Goal: Contribute content

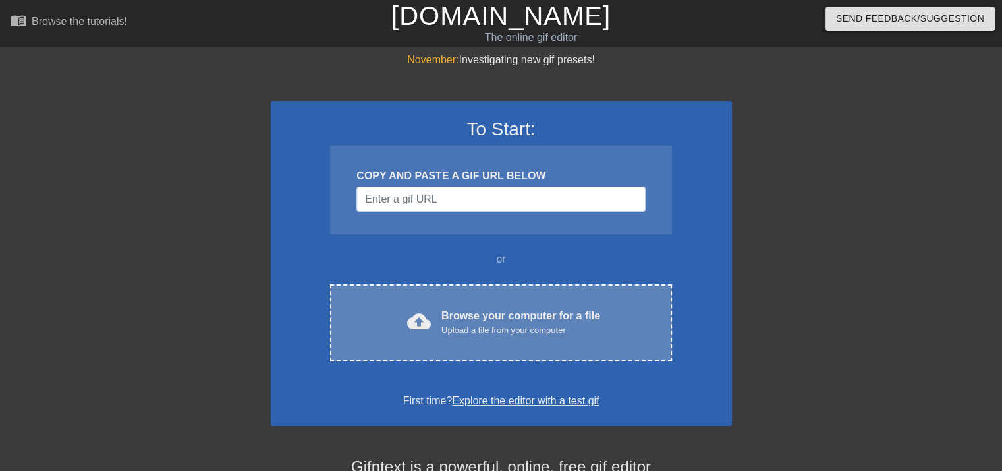
click at [467, 318] on div "Browse your computer for a file Upload a file from your computer" at bounding box center [521, 322] width 159 height 29
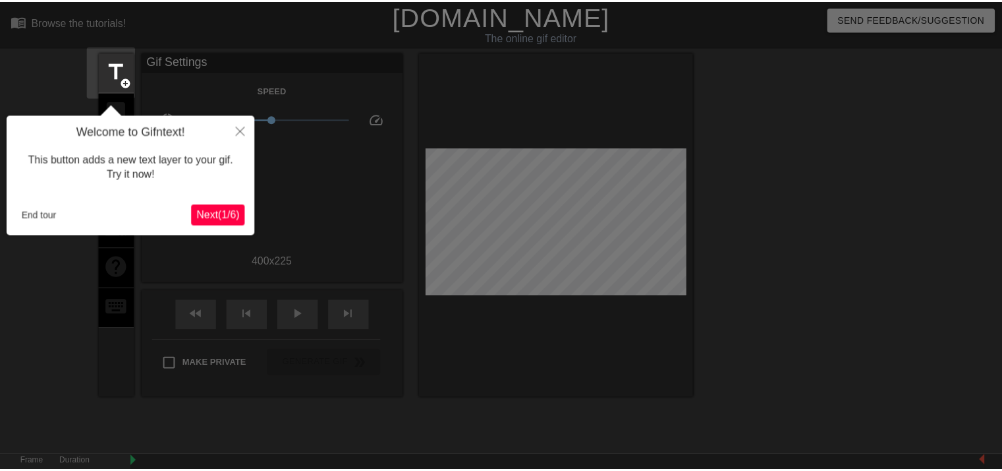
scroll to position [32, 0]
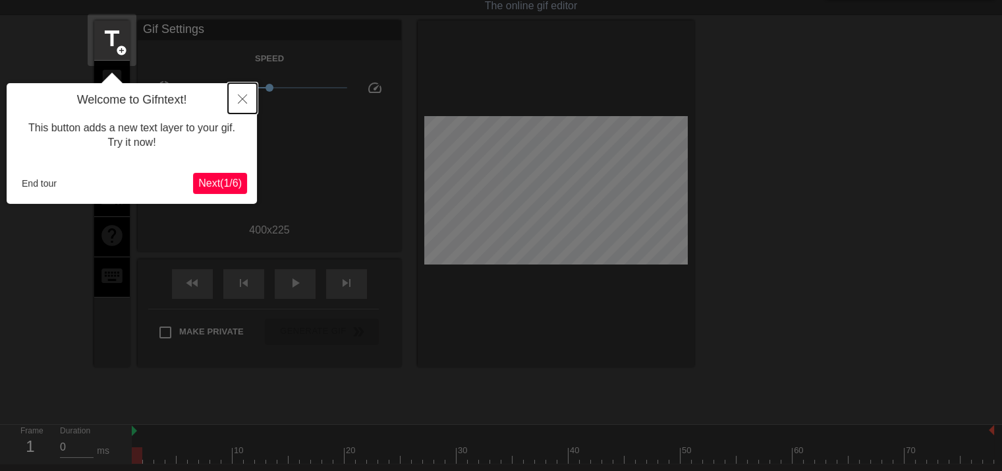
click at [243, 95] on icon "Close" at bounding box center [242, 98] width 9 height 9
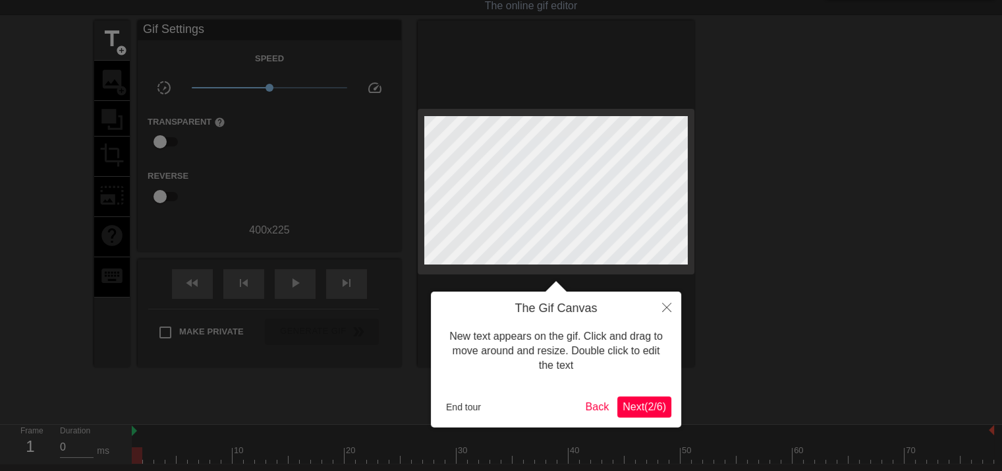
scroll to position [0, 0]
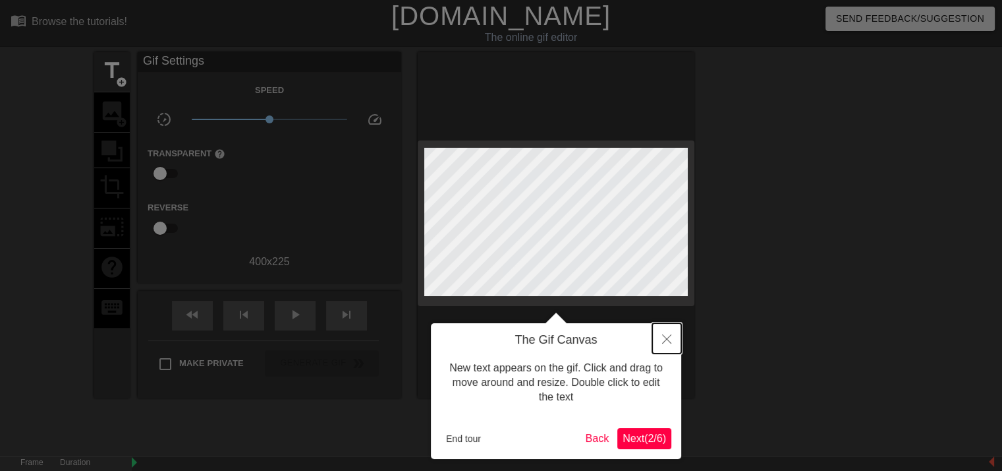
click at [662, 339] on button "Close" at bounding box center [666, 338] width 29 height 30
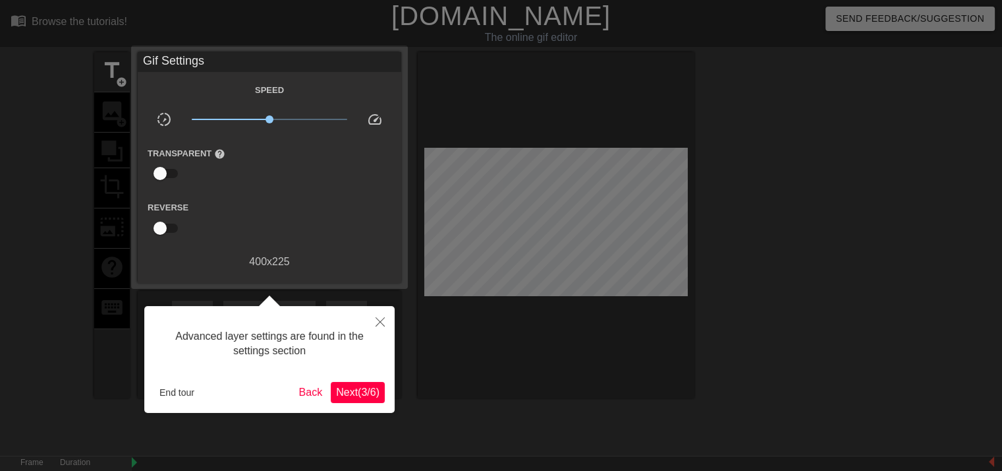
scroll to position [32, 0]
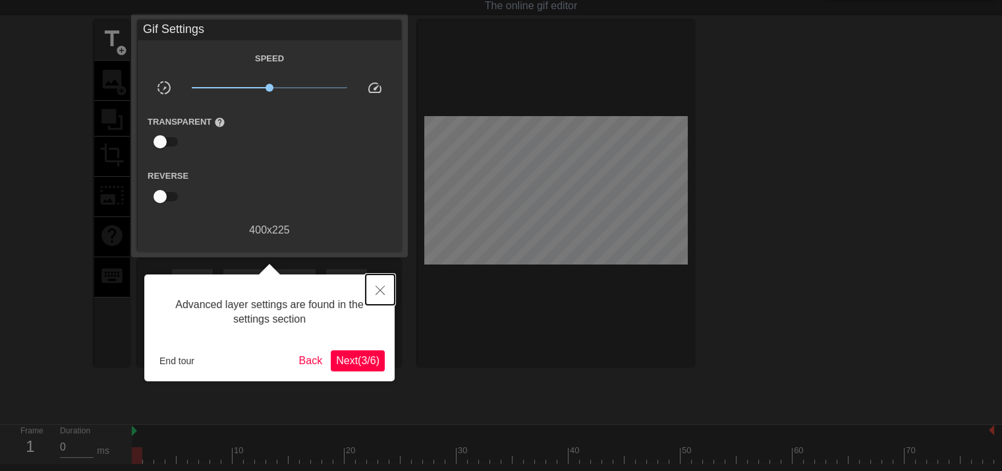
click at [377, 287] on icon "Close" at bounding box center [380, 289] width 9 height 9
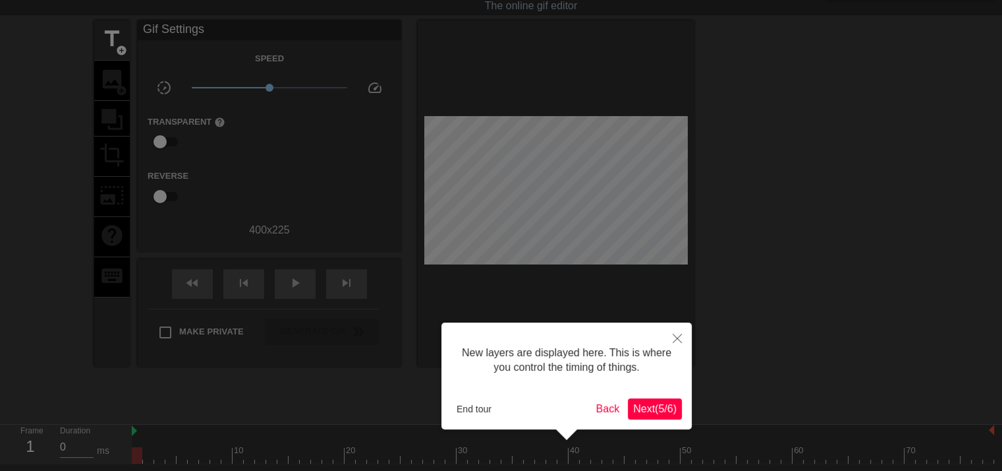
scroll to position [11, 0]
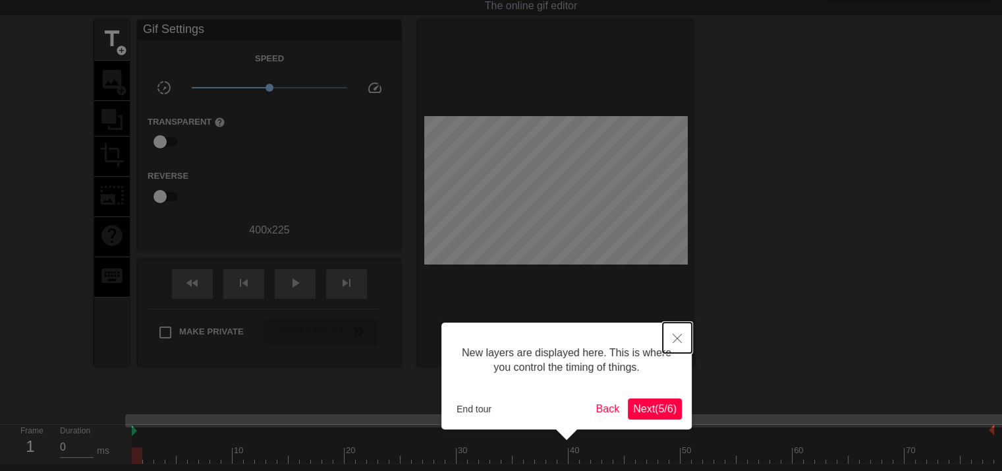
click at [678, 338] on icon "Close" at bounding box center [677, 337] width 9 height 9
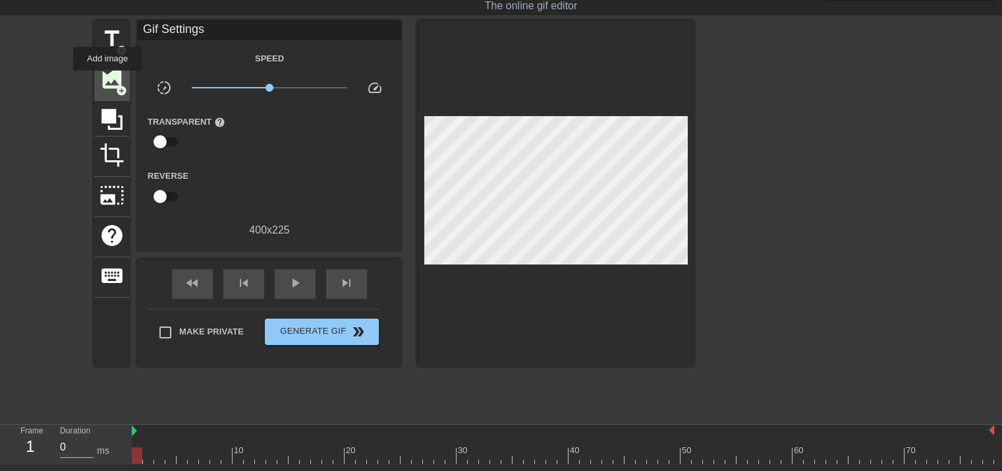
click at [107, 80] on span "image" at bounding box center [112, 79] width 25 height 25
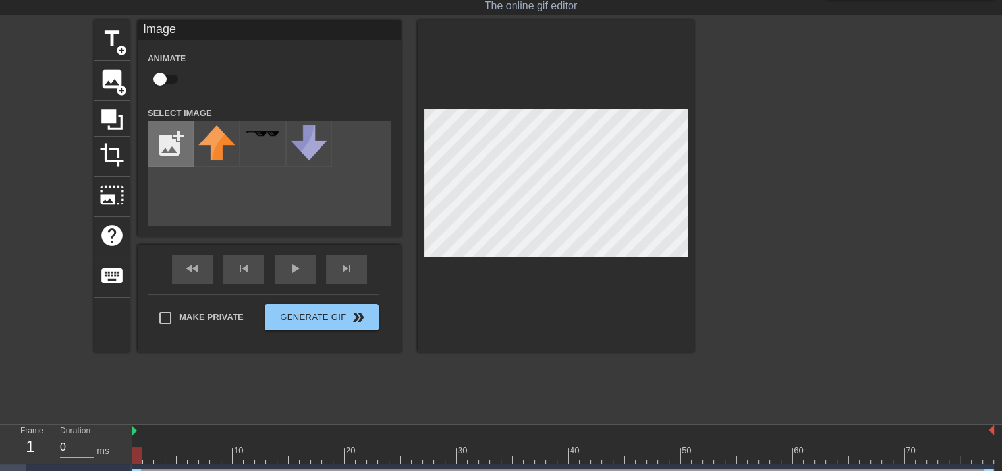
click at [179, 155] on input "file" at bounding box center [170, 143] width 45 height 45
type input "C:\fakepath\Untitled-3-removebg-preview.png"
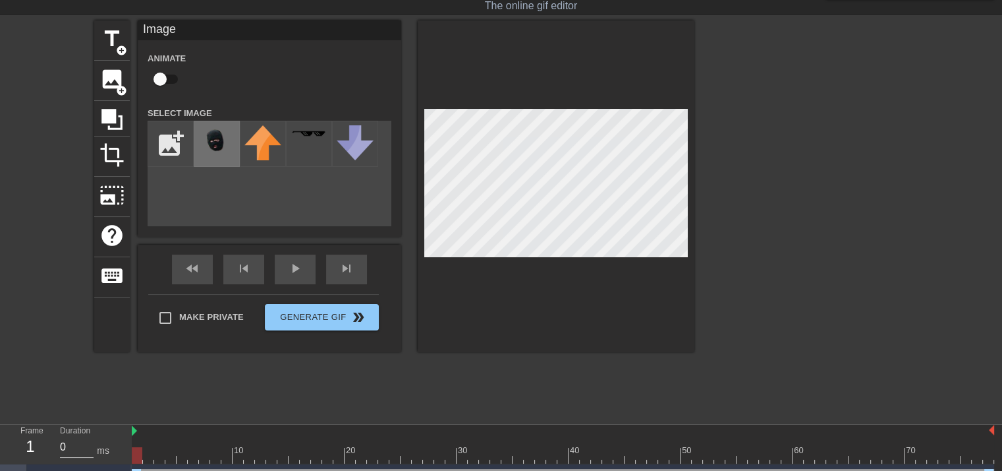
click at [225, 145] on img at bounding box center [216, 141] width 37 height 32
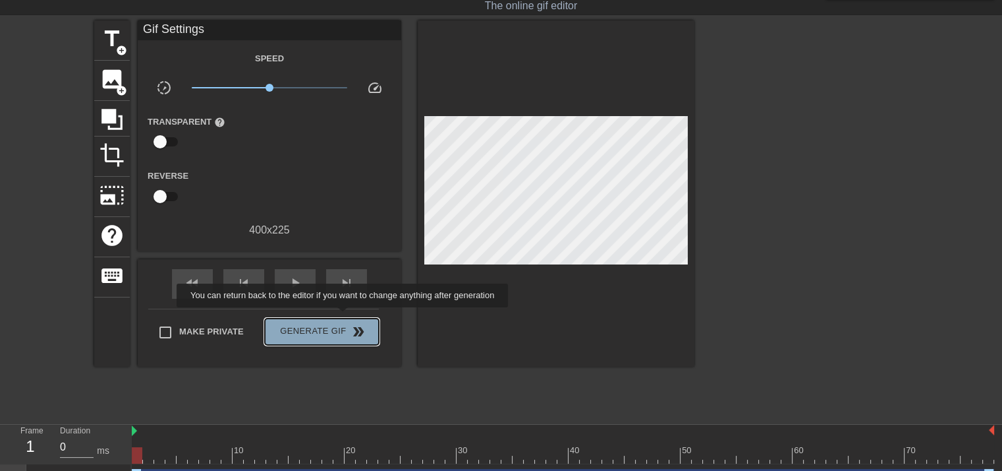
click at [344, 318] on button "Generate Gif double_arrow" at bounding box center [322, 331] width 114 height 26
